Goal: Information Seeking & Learning: Check status

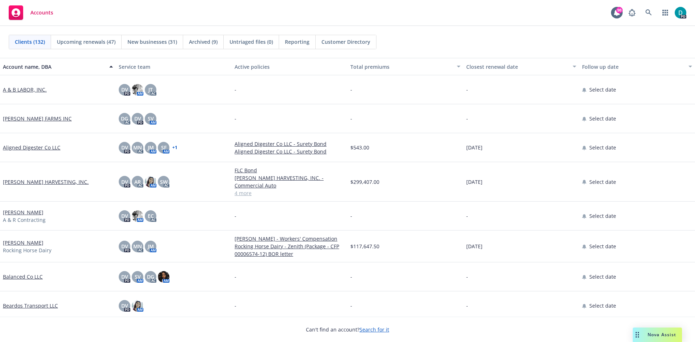
click at [495, 70] on div "Closest renewal date" at bounding box center [517, 67] width 102 height 8
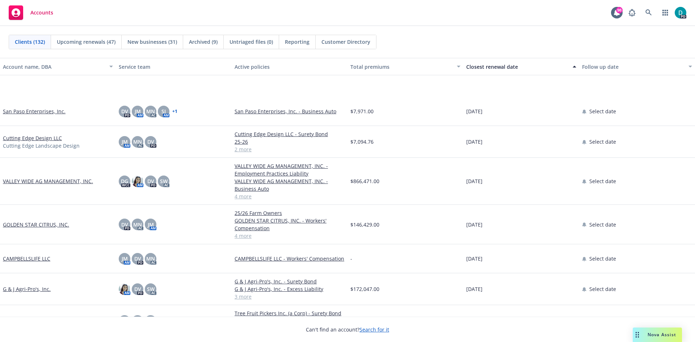
scroll to position [290, 0]
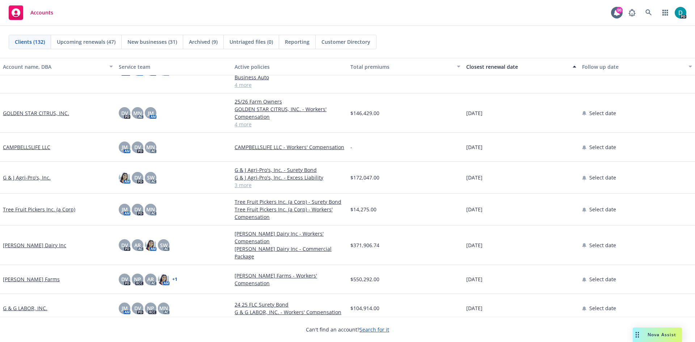
click at [18, 113] on link "GOLDEN STAR CITRUS, INC." at bounding box center [36, 113] width 66 height 8
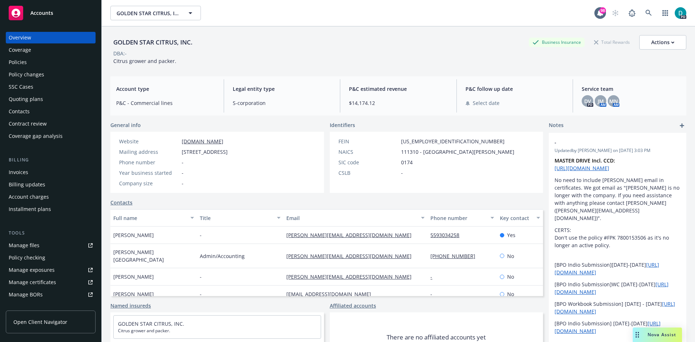
click at [18, 59] on div "Policies" at bounding box center [18, 62] width 18 height 12
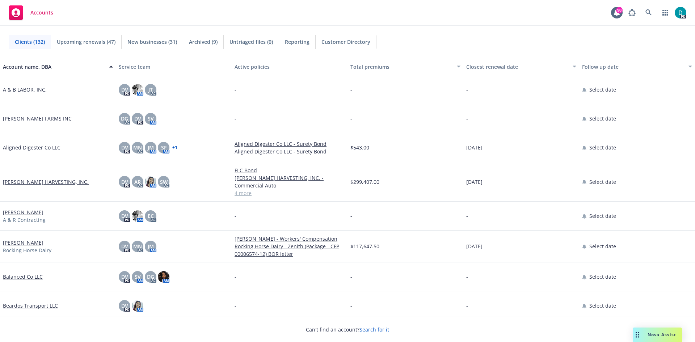
click at [488, 65] on div "Closest renewal date" at bounding box center [517, 67] width 102 height 8
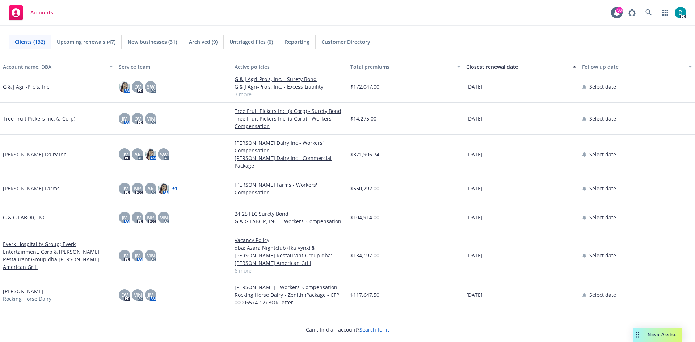
scroll to position [290, 0]
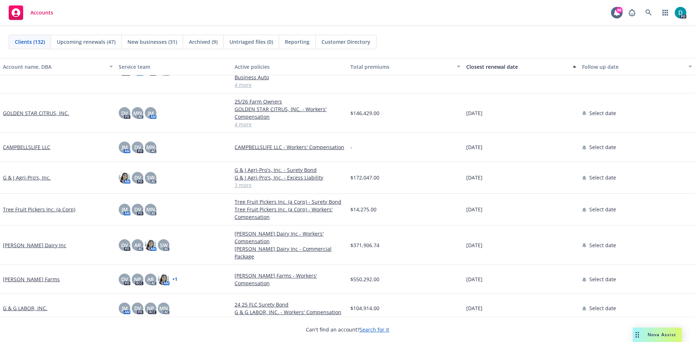
click at [60, 208] on link "Tree Fruit Pickers Inc. (a Corp)" at bounding box center [39, 210] width 72 height 8
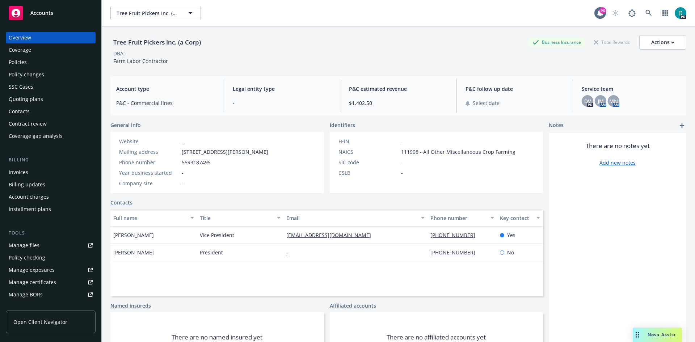
click at [51, 66] on div "Policies" at bounding box center [51, 62] width 84 height 12
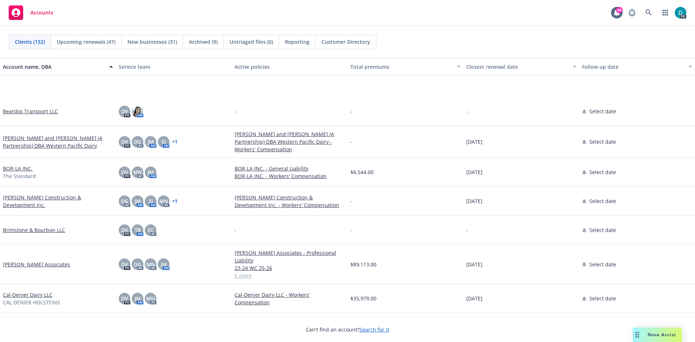
scroll to position [471, 0]
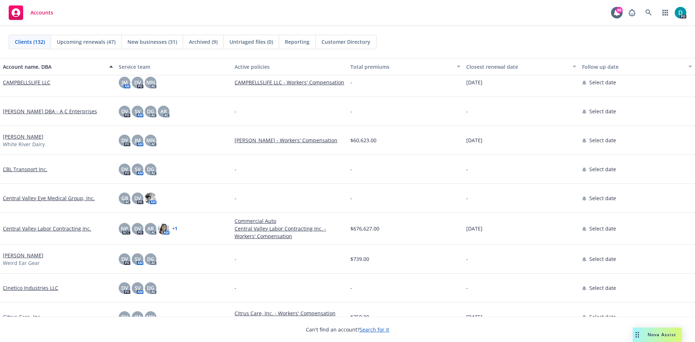
click at [484, 69] on div "Closest renewal date" at bounding box center [517, 67] width 102 height 8
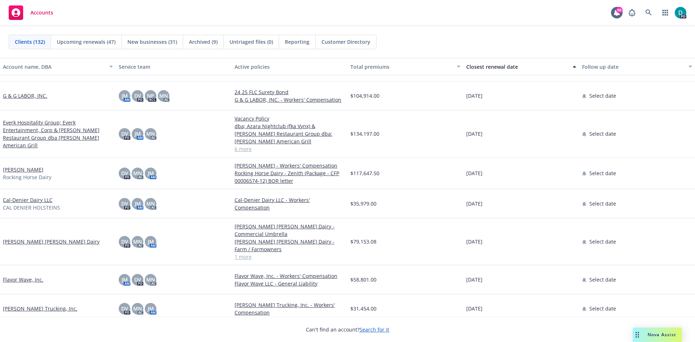
scroll to position [326, 0]
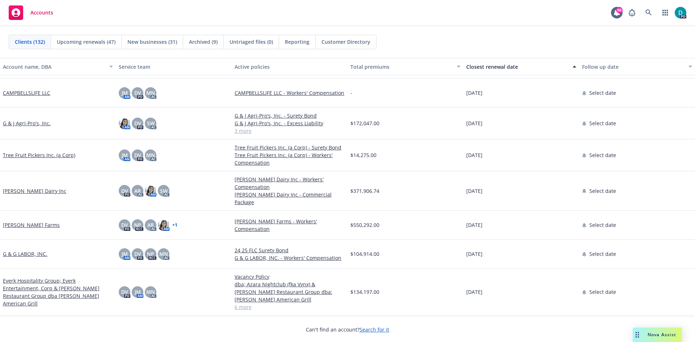
click at [23, 250] on link "G & G LABOR, INC." at bounding box center [25, 254] width 45 height 8
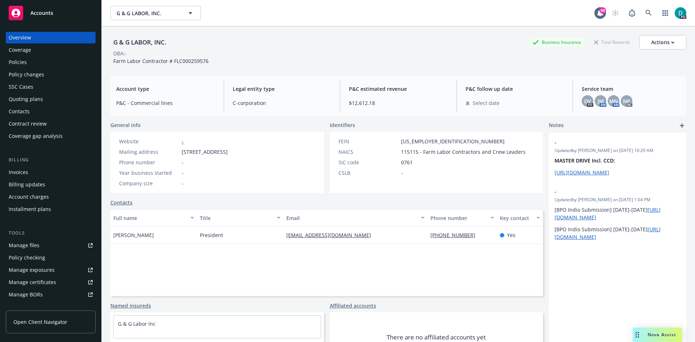
click at [25, 62] on div "Policies" at bounding box center [18, 62] width 18 height 12
click at [24, 62] on div "Policies" at bounding box center [18, 62] width 18 height 12
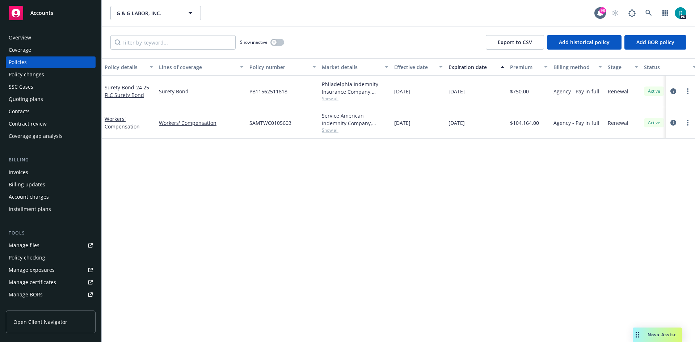
click at [39, 13] on span "Accounts" at bounding box center [41, 13] width 23 height 6
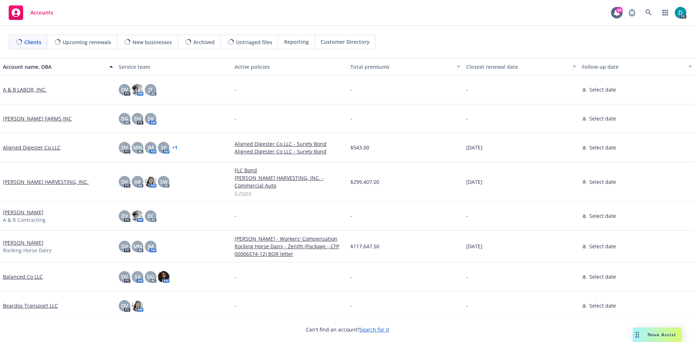
click at [482, 71] on button "Closest renewal date" at bounding box center [521, 66] width 116 height 17
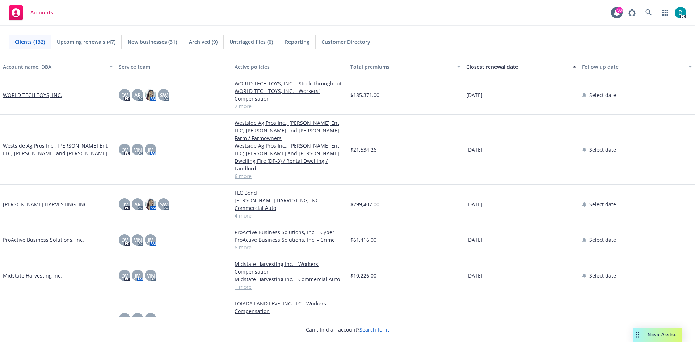
click at [481, 68] on div "Closest renewal date" at bounding box center [517, 67] width 102 height 8
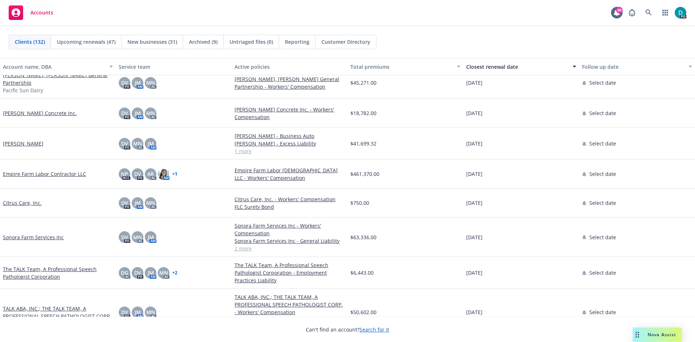
scroll to position [1412, 0]
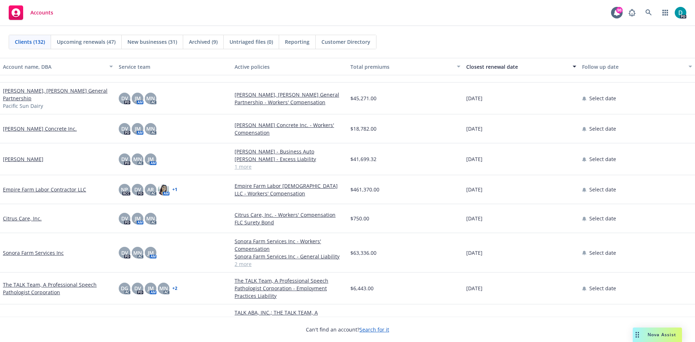
click at [484, 69] on div "Closest renewal date" at bounding box center [517, 67] width 102 height 8
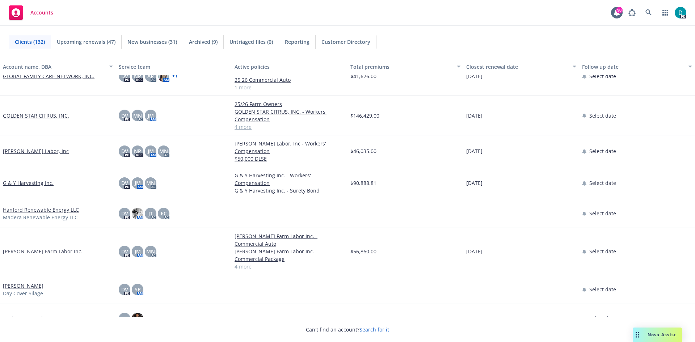
click at [481, 67] on div "Closest renewal date" at bounding box center [517, 67] width 102 height 8
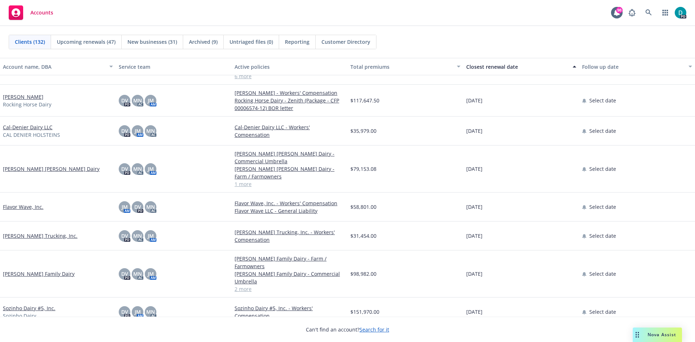
scroll to position [543, 0]
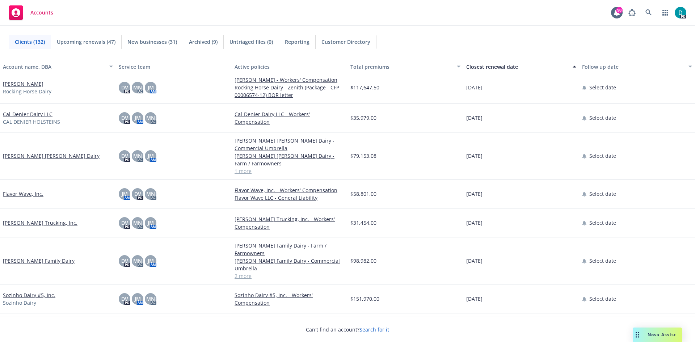
click at [38, 193] on link "Flavor Wave, Inc." at bounding box center [23, 194] width 41 height 8
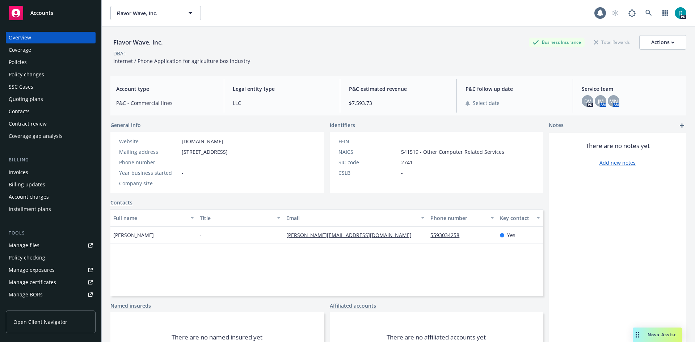
click at [22, 63] on div "Policies" at bounding box center [18, 62] width 18 height 12
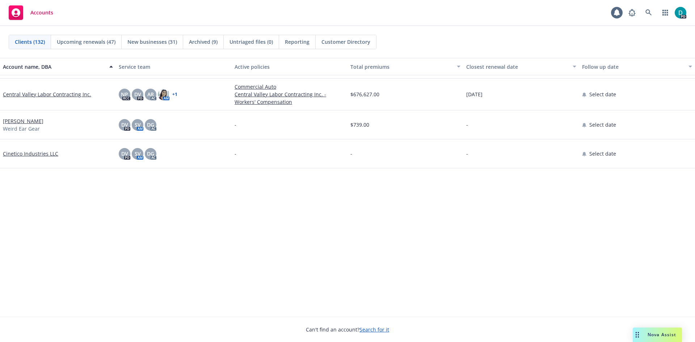
scroll to position [326, 0]
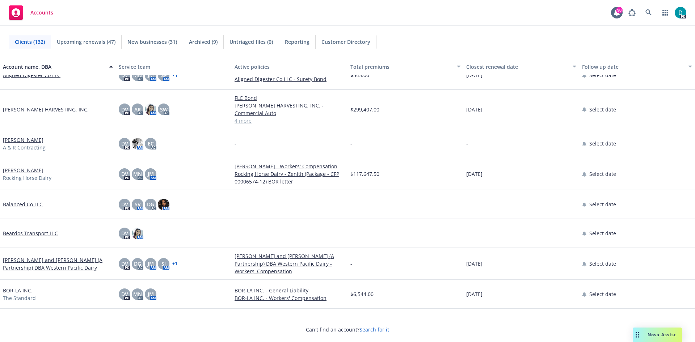
click at [470, 72] on button "Closest renewal date" at bounding box center [521, 66] width 116 height 17
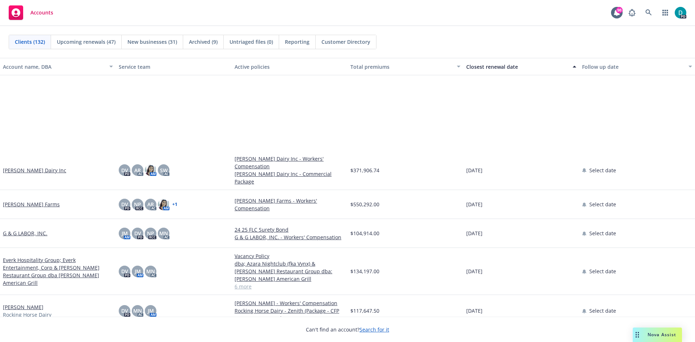
scroll to position [656, 0]
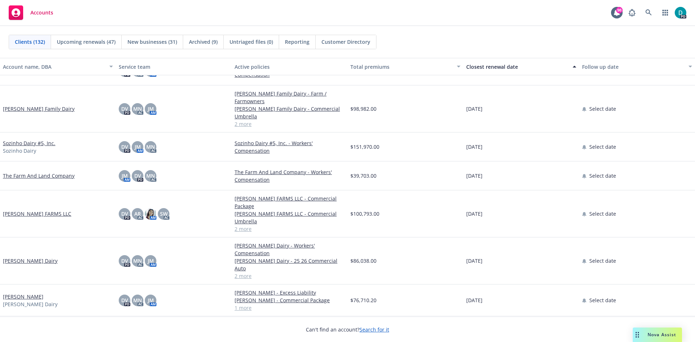
click at [31, 257] on link "[PERSON_NAME] Dairy" at bounding box center [30, 261] width 55 height 8
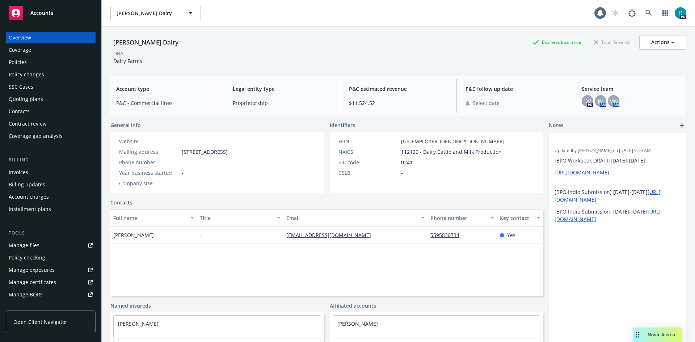
click at [31, 62] on div "Policies" at bounding box center [51, 62] width 84 height 12
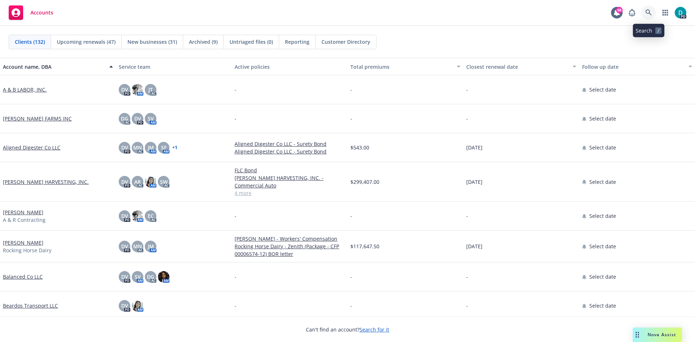
click at [649, 14] on icon at bounding box center [648, 12] width 7 height 7
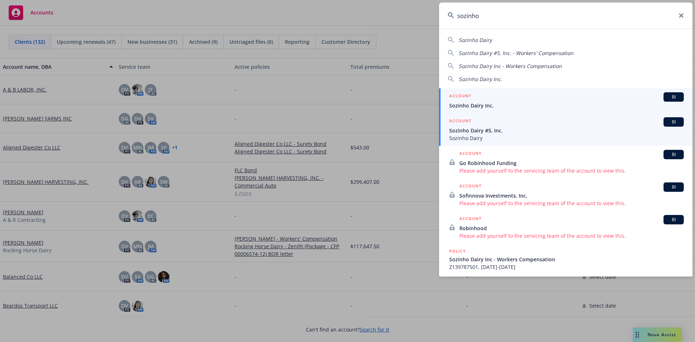
type input "sozinho"
click at [484, 136] on span "Sozinho Dairy" at bounding box center [566, 138] width 235 height 8
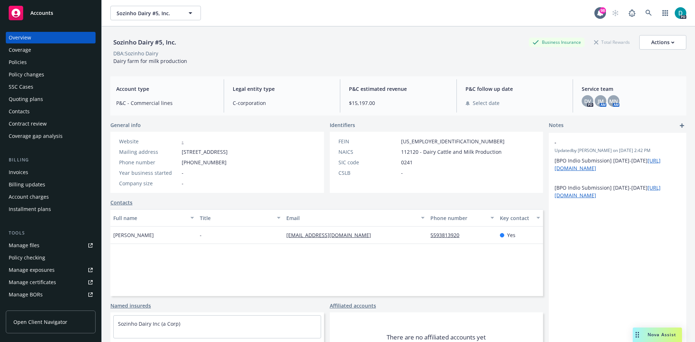
click at [22, 66] on div "Policies" at bounding box center [18, 62] width 18 height 12
